Goal: Navigation & Orientation: Find specific page/section

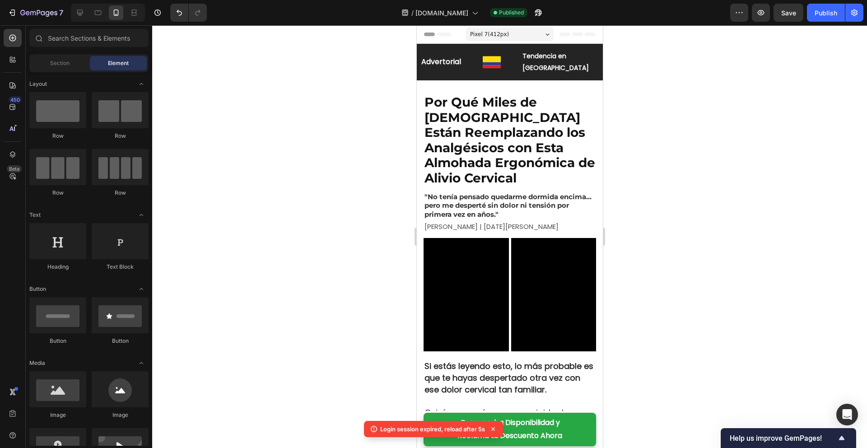
scroll to position [18, 0]
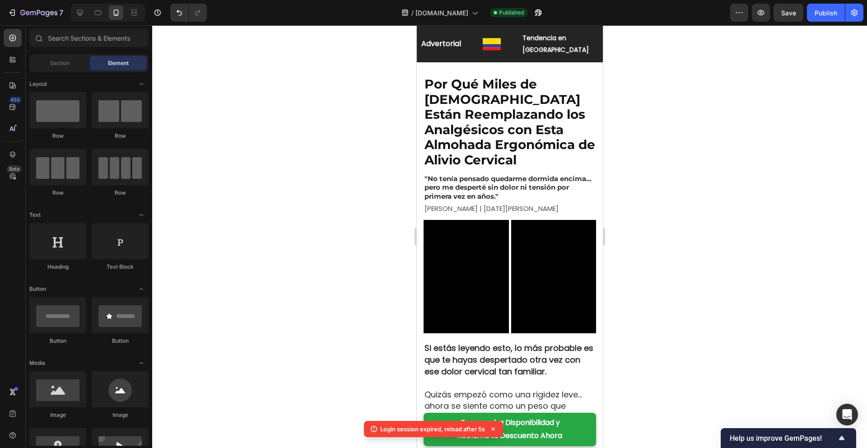
click at [283, 126] on div at bounding box center [509, 236] width 715 height 423
click at [855, 15] on icon "button" at bounding box center [854, 12] width 6 height 7
click at [856, 16] on icon "button" at bounding box center [854, 12] width 9 height 9
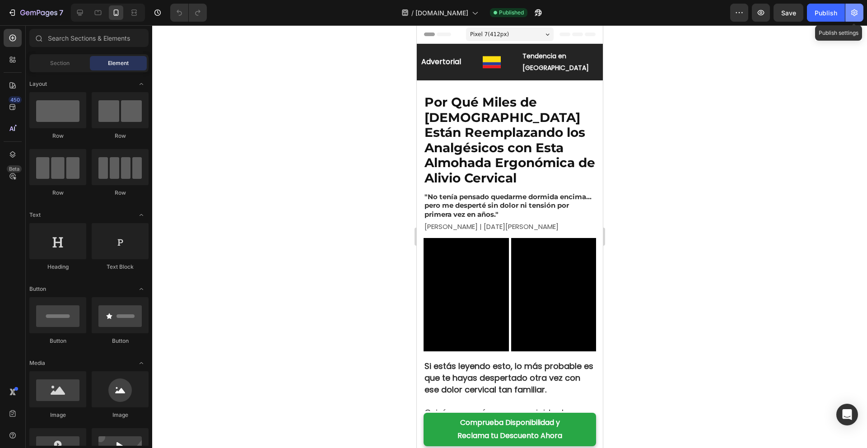
click at [855, 14] on icon "button" at bounding box center [854, 12] width 6 height 7
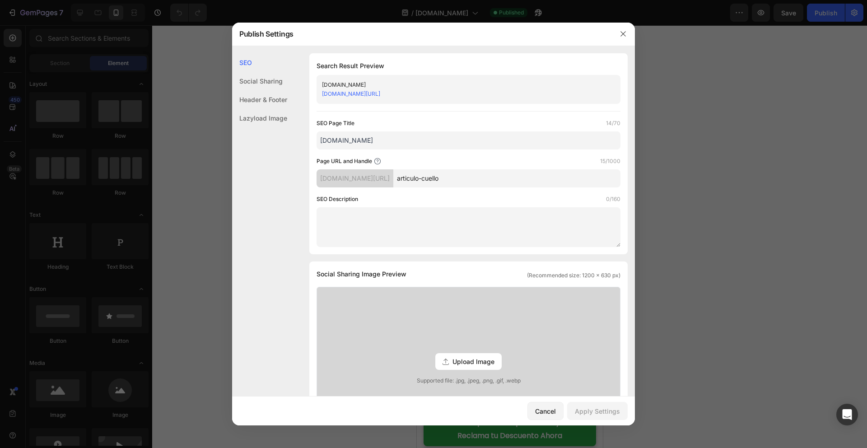
click at [484, 92] on div "uqfw02-u8.myshopify.com/pages/articulo-cuello" at bounding box center [461, 93] width 278 height 9
click at [380, 96] on link "uqfw02-u8.myshopify.com/pages/articulo-cuello" at bounding box center [351, 93] width 58 height 7
